Goal: Task Accomplishment & Management: Complete application form

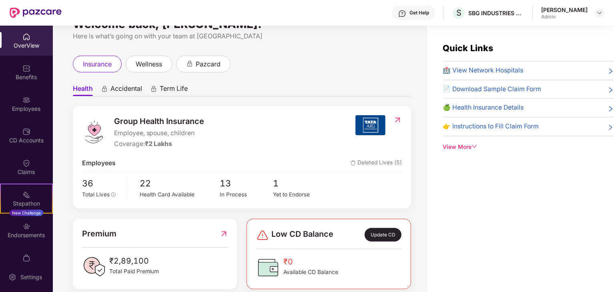
scroll to position [32, 0]
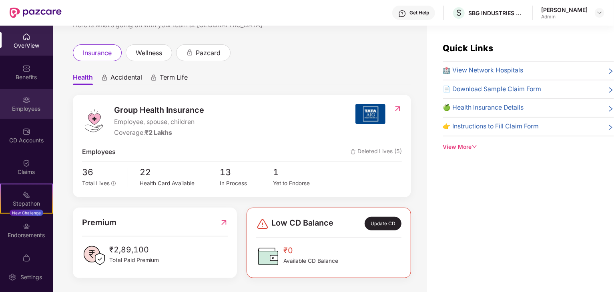
click at [29, 103] on img at bounding box center [26, 100] width 8 height 8
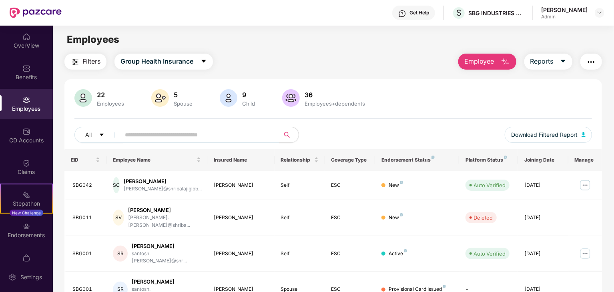
click at [488, 64] on span "Employee" at bounding box center [479, 61] width 30 height 10
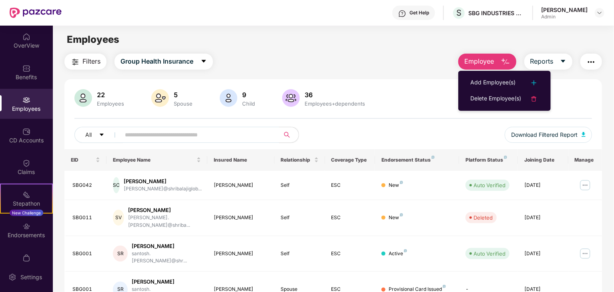
click at [480, 66] on span "Employee" at bounding box center [479, 61] width 30 height 10
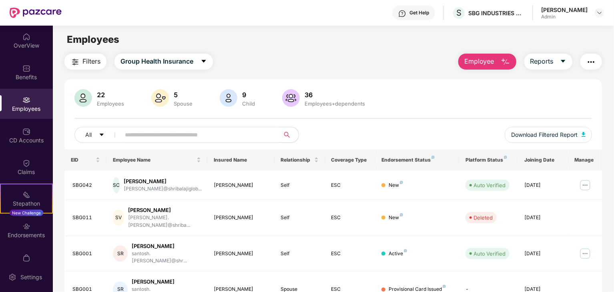
click at [480, 62] on span "Employee" at bounding box center [479, 61] width 30 height 10
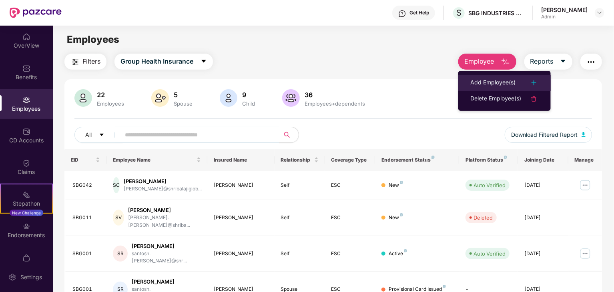
click at [487, 80] on div "Add Employee(s)" at bounding box center [492, 83] width 45 height 10
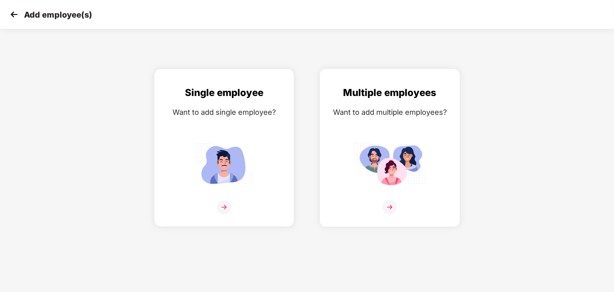
click at [409, 120] on div "Multiple employees Want to add multiple employees?" at bounding box center [389, 154] width 123 height 139
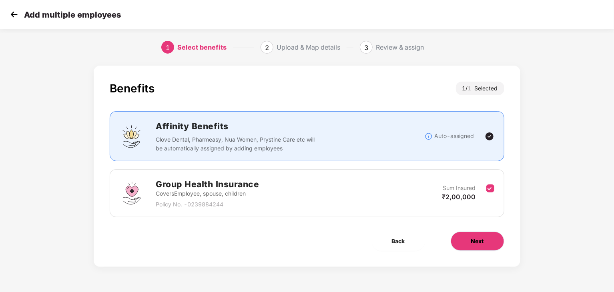
click at [476, 237] on span "Next" at bounding box center [477, 241] width 13 height 9
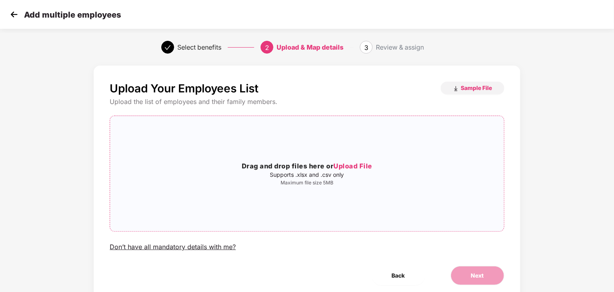
click at [418, 191] on div "Drag and drop files here or Upload File Supports .xlsx and .csv only Maximum fi…" at bounding box center [306, 173] width 393 height 102
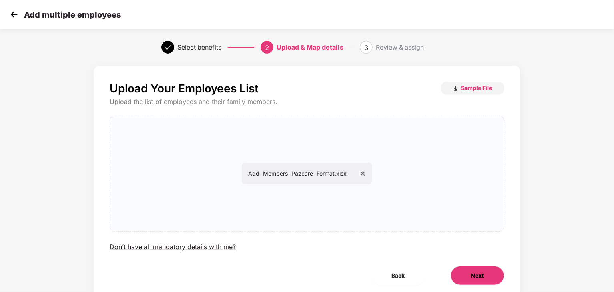
click at [482, 281] on button "Next" at bounding box center [478, 275] width 54 height 19
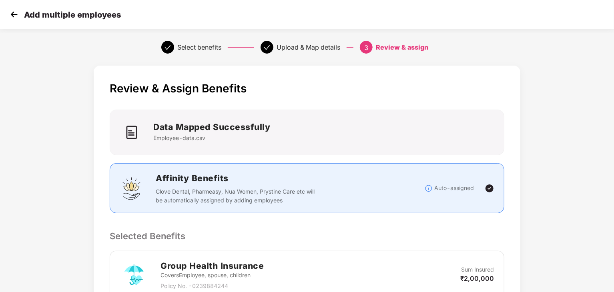
scroll to position [154, 0]
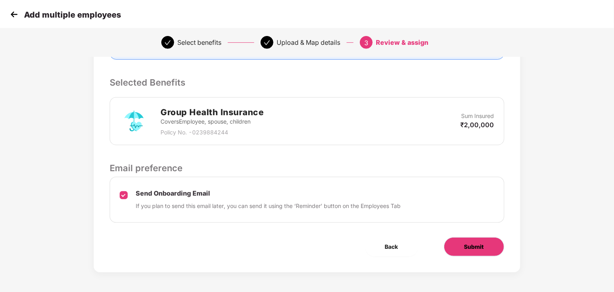
click at [462, 249] on button "Submit" at bounding box center [474, 246] width 60 height 19
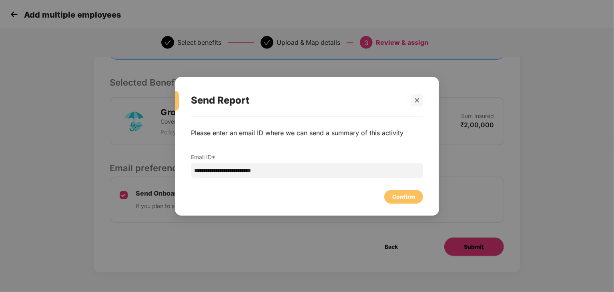
scroll to position [0, 0]
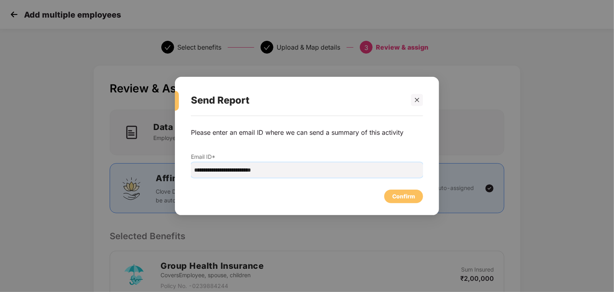
click at [211, 168] on input "**********" at bounding box center [307, 169] width 232 height 15
type input "**********"
click at [403, 194] on div "Confirm" at bounding box center [403, 196] width 23 height 9
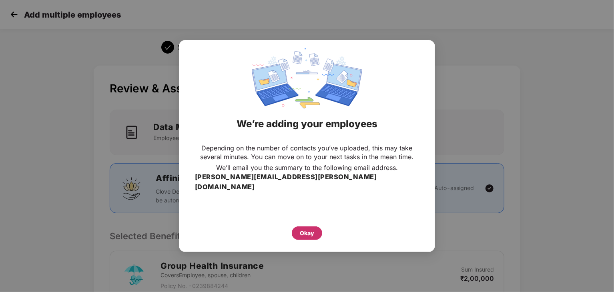
click at [314, 227] on div "Okay" at bounding box center [307, 234] width 30 height 14
